Goal: Information Seeking & Learning: Learn about a topic

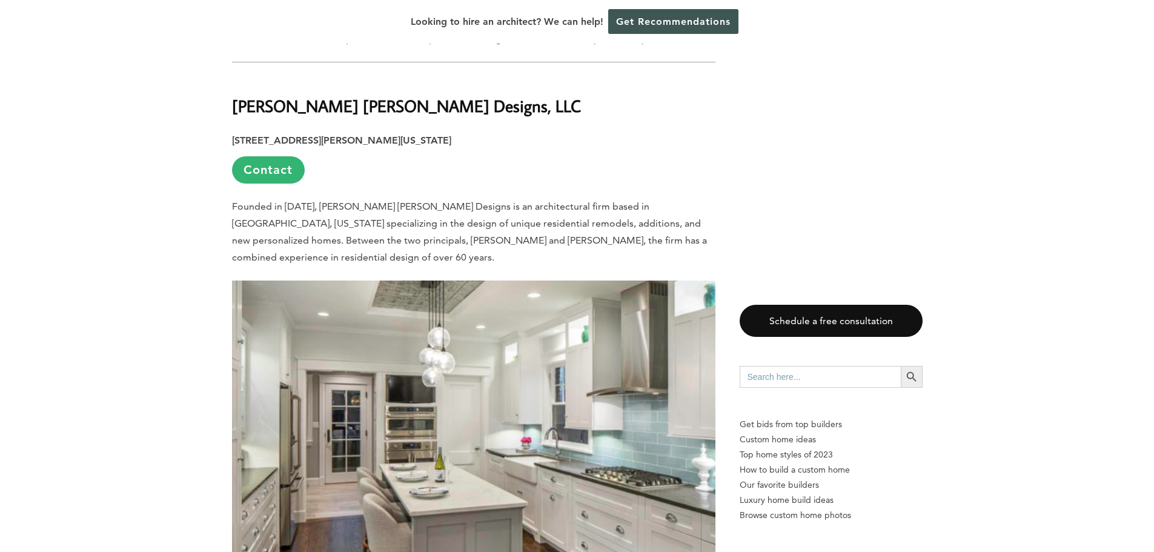
scroll to position [2180, 0]
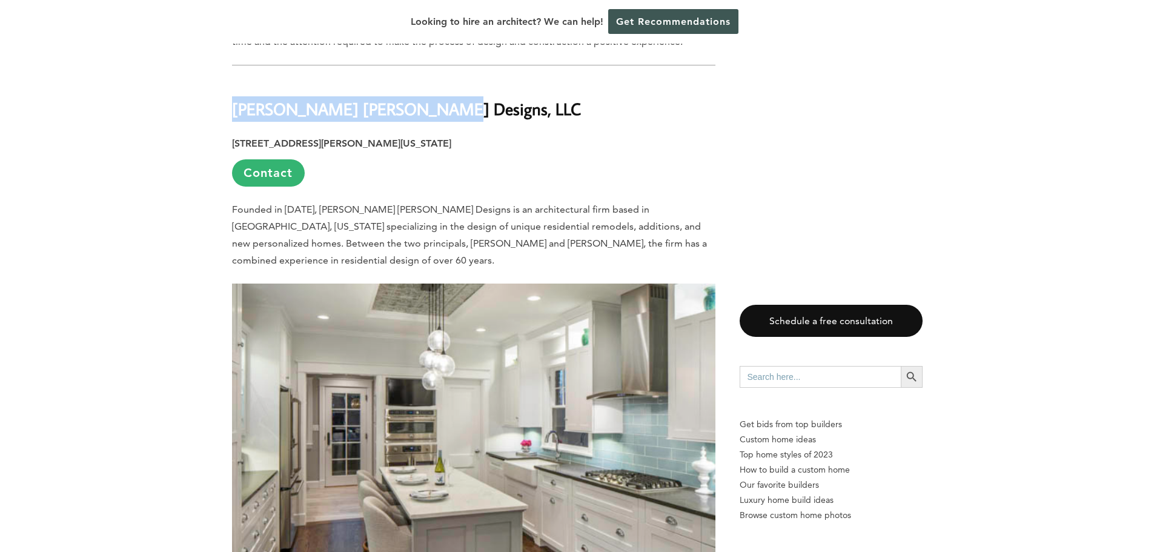
drag, startPoint x: 233, startPoint y: 74, endPoint x: 429, endPoint y: 64, distance: 196.5
click at [429, 80] on h2 "[PERSON_NAME] [PERSON_NAME] Designs, LLC" at bounding box center [473, 101] width 483 height 42
copy strong "[PERSON_NAME] [PERSON_NAME] Designs, LLC"
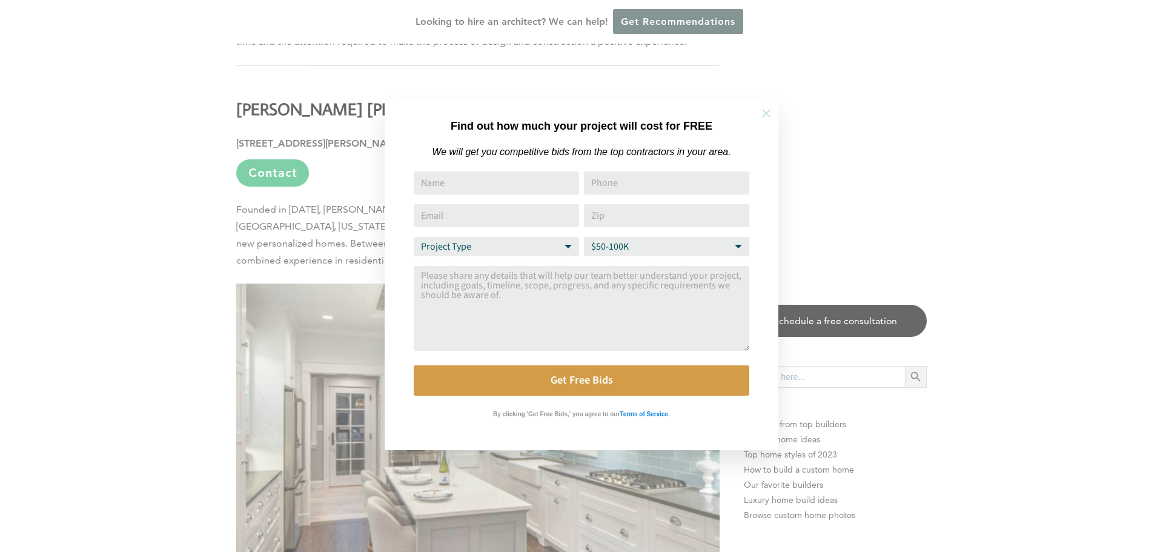
click at [764, 109] on icon at bounding box center [765, 113] width 13 height 13
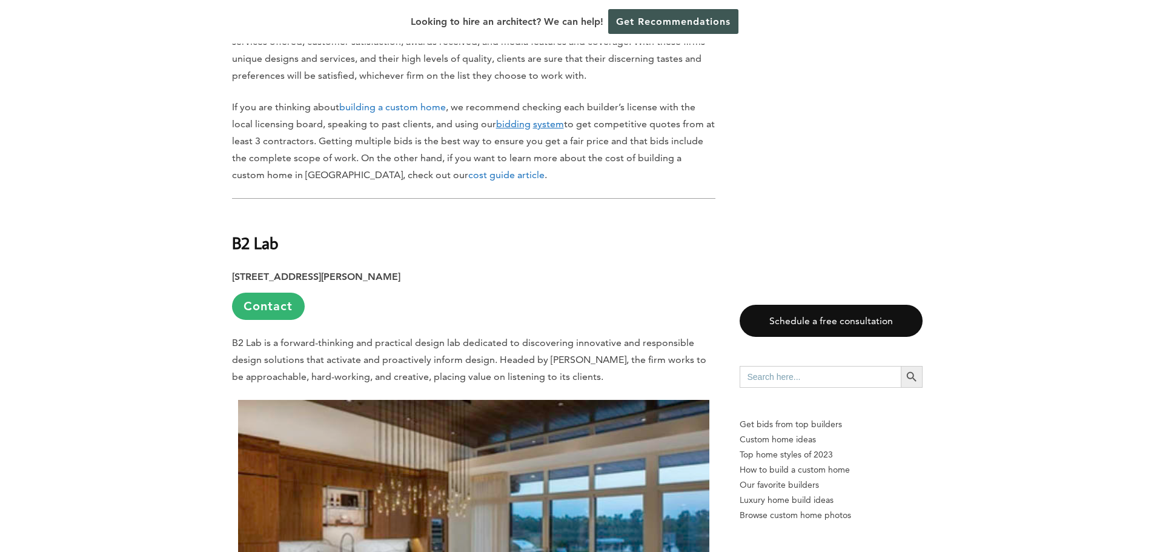
scroll to position [848, 0]
